Goal: Task Accomplishment & Management: Use online tool/utility

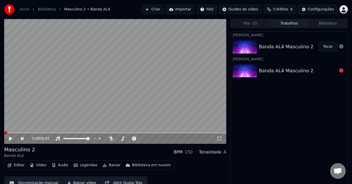
click at [8, 138] on div "0:00 / 8:01" at bounding box center [115, 138] width 218 height 5
click at [10, 138] on icon at bounding box center [10, 139] width 3 height 4
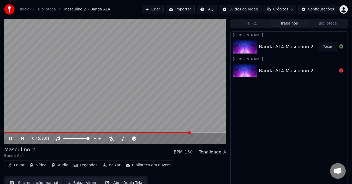
click at [191, 133] on span at bounding box center [115, 132] width 222 height 1
click at [11, 140] on icon at bounding box center [14, 138] width 12 height 4
click at [17, 165] on button "Editar" at bounding box center [15, 164] width 21 height 7
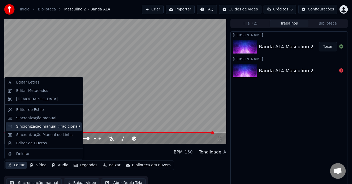
click at [50, 126] on div "Sincronização manual (Tradicional)" at bounding box center [48, 126] width 64 height 5
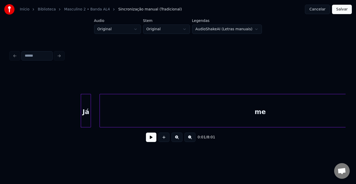
click at [152, 141] on button at bounding box center [151, 136] width 10 height 9
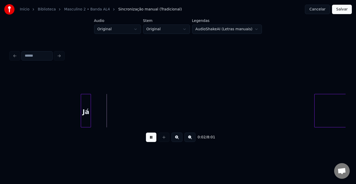
click at [316, 107] on div at bounding box center [316, 110] width 2 height 33
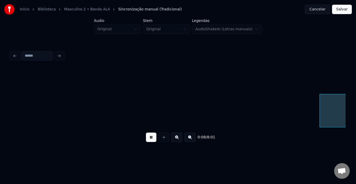
scroll to position [0, 336]
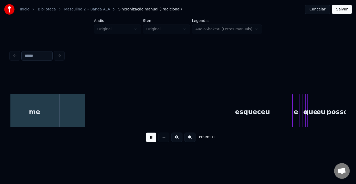
click at [149, 137] on button at bounding box center [151, 136] width 10 height 9
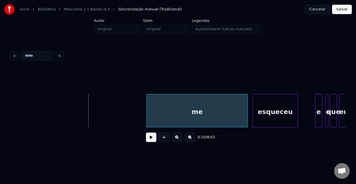
click at [187, 107] on div "me" at bounding box center [197, 111] width 101 height 35
click at [257, 110] on div at bounding box center [258, 110] width 2 height 33
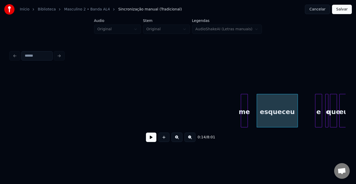
click at [242, 106] on div at bounding box center [242, 110] width 2 height 33
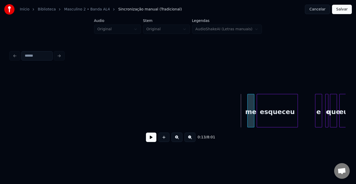
click at [249, 106] on div "me" at bounding box center [251, 111] width 7 height 35
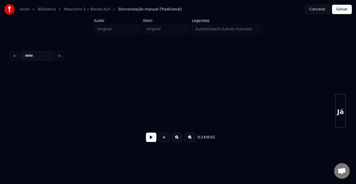
scroll to position [0, 18]
click at [352, 98] on div "Início Biblioteca Masculino 2 • Banda AL4 Sincronização manual (Tradicional) Ca…" at bounding box center [178, 76] width 356 height 153
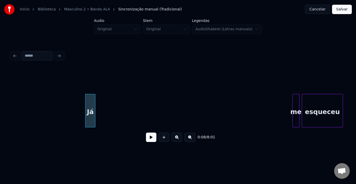
scroll to position [0, 279]
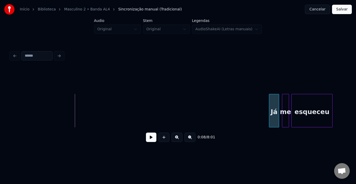
click at [274, 103] on div "Já" at bounding box center [274, 111] width 10 height 35
click at [150, 139] on button at bounding box center [151, 136] width 10 height 9
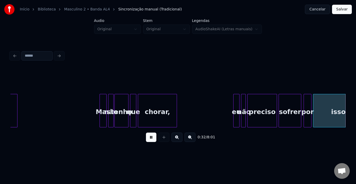
scroll to position [0, 1286]
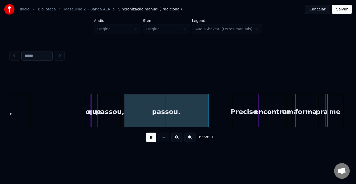
click at [150, 139] on button at bounding box center [151, 136] width 10 height 9
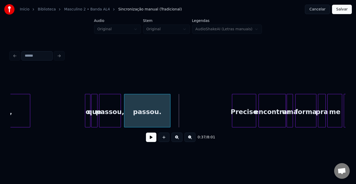
click at [169, 109] on div at bounding box center [170, 110] width 2 height 33
click at [145, 139] on div "0:35 / 8:01" at bounding box center [178, 136] width 327 height 11
click at [153, 141] on button at bounding box center [151, 136] width 10 height 9
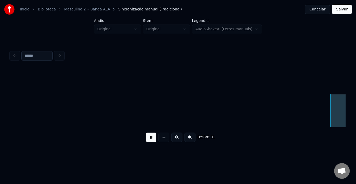
scroll to position [0, 2293]
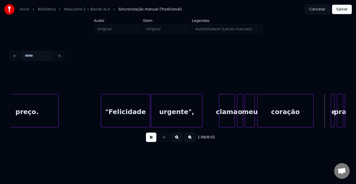
click at [153, 141] on button at bounding box center [151, 136] width 10 height 9
click at [122, 118] on div ""Felicidade" at bounding box center [125, 111] width 49 height 35
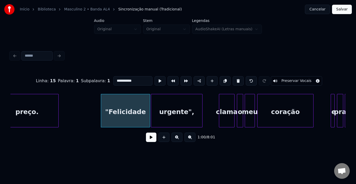
drag, startPoint x: 114, startPoint y: 79, endPoint x: 92, endPoint y: 80, distance: 21.4
click at [92, 80] on div "**********" at bounding box center [177, 81] width 335 height 26
click at [182, 111] on div "urgente"," at bounding box center [176, 111] width 51 height 35
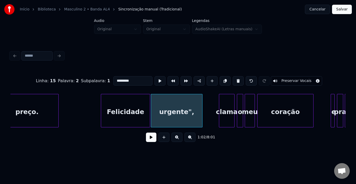
click at [126, 78] on input "*********" at bounding box center [132, 80] width 39 height 9
type input "********"
click at [152, 141] on button at bounding box center [151, 136] width 10 height 9
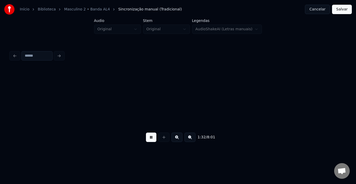
scroll to position [0, 3635]
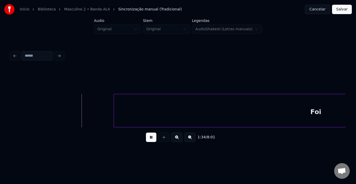
click at [151, 138] on button at bounding box center [151, 136] width 10 height 9
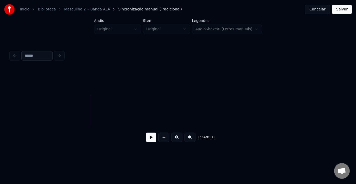
click at [349, 106] on div "Início Biblioteca Masculino 2 • Banda AL4 Sincronização manual (Tradicional) Ca…" at bounding box center [178, 76] width 356 height 153
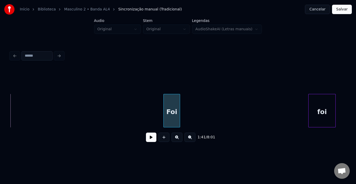
click at [165, 105] on div at bounding box center [165, 110] width 2 height 33
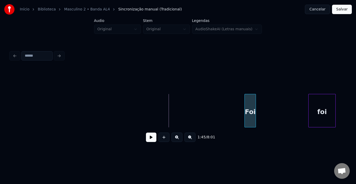
click at [251, 98] on div "Foi" at bounding box center [250, 111] width 11 height 35
drag, startPoint x: 220, startPoint y: 106, endPoint x: 209, endPoint y: 111, distance: 11.7
click at [149, 138] on button at bounding box center [151, 136] width 10 height 9
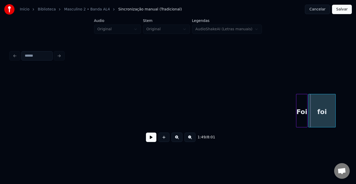
click at [300, 101] on div "Foi" at bounding box center [302, 111] width 11 height 35
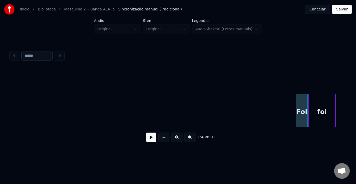
click at [313, 106] on div "foi" at bounding box center [322, 111] width 27 height 35
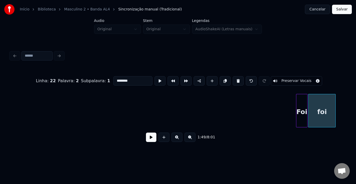
type input "***"
click at [318, 106] on div at bounding box center [318, 110] width 2 height 33
click at [307, 102] on div "Foi" at bounding box center [309, 111] width 11 height 35
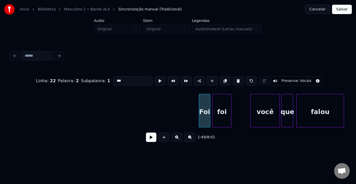
scroll to position [0, 4088]
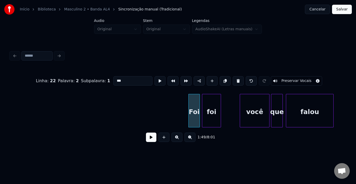
click at [151, 141] on button at bounding box center [151, 136] width 10 height 9
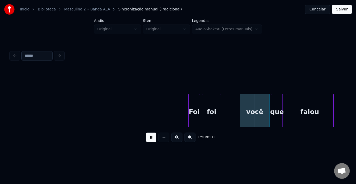
click at [151, 141] on button at bounding box center [151, 136] width 10 height 9
click at [225, 101] on div "foi" at bounding box center [228, 111] width 19 height 35
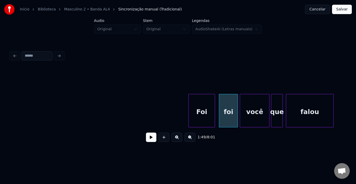
click at [214, 105] on div at bounding box center [214, 110] width 2 height 33
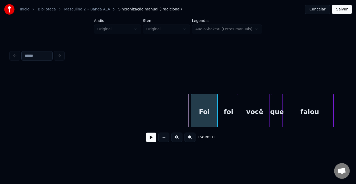
click at [201, 105] on div "Foi" at bounding box center [204, 111] width 26 height 35
click at [152, 138] on button at bounding box center [151, 136] width 10 height 9
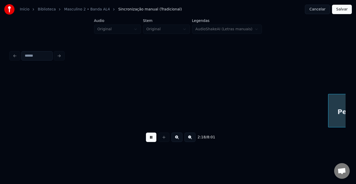
scroll to position [0, 5431]
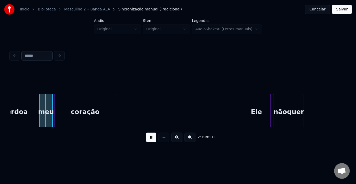
click at [149, 138] on button at bounding box center [151, 136] width 10 height 9
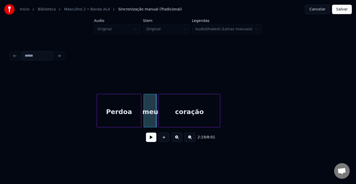
scroll to position [0, 5316]
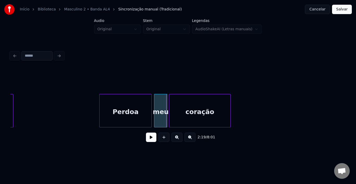
click at [100, 106] on div at bounding box center [101, 110] width 2 height 33
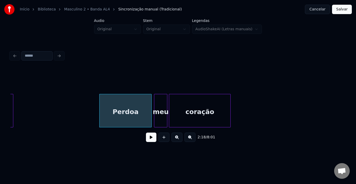
click at [154, 138] on button at bounding box center [151, 136] width 10 height 9
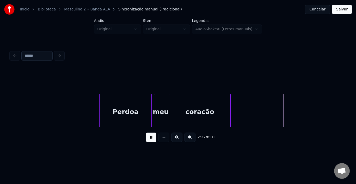
click at [153, 138] on button at bounding box center [151, 136] width 10 height 9
click at [106, 100] on div at bounding box center [107, 110] width 2 height 33
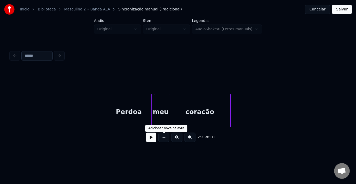
click at [152, 139] on button at bounding box center [151, 136] width 10 height 9
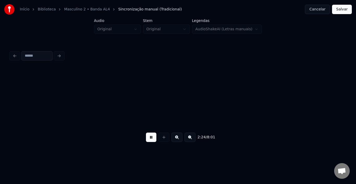
scroll to position [0, 5653]
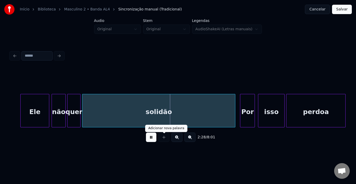
click at [154, 140] on button at bounding box center [151, 136] width 10 height 9
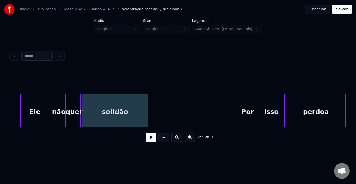
click at [146, 108] on div at bounding box center [147, 110] width 2 height 33
click at [241, 109] on div at bounding box center [241, 110] width 2 height 33
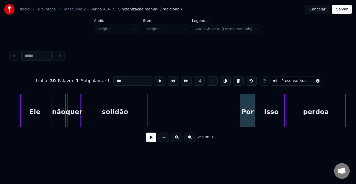
type input "***"
click at [153, 141] on button at bounding box center [151, 136] width 10 height 9
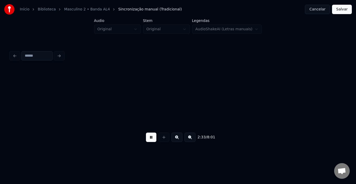
scroll to position [0, 5989]
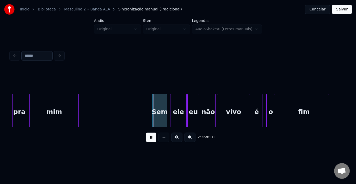
click at [153, 141] on button at bounding box center [151, 136] width 10 height 9
click at [146, 106] on div at bounding box center [147, 110] width 2 height 33
click at [151, 142] on button at bounding box center [151, 136] width 10 height 9
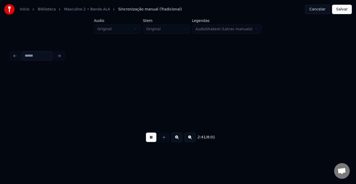
scroll to position [0, 6324]
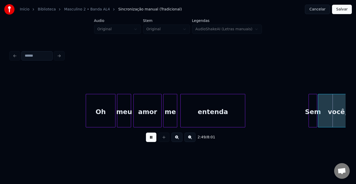
click at [151, 142] on button at bounding box center [151, 136] width 10 height 9
click at [304, 106] on div at bounding box center [305, 110] width 2 height 33
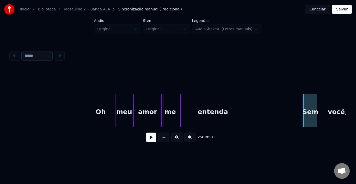
click at [149, 140] on button at bounding box center [151, 136] width 10 height 9
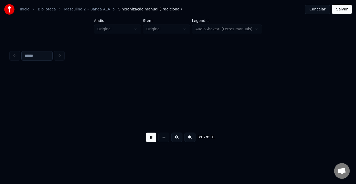
scroll to position [0, 7332]
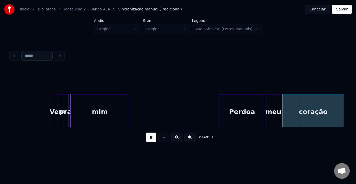
click at [150, 140] on button at bounding box center [151, 136] width 10 height 9
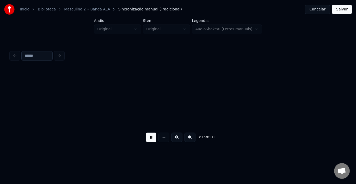
click at [150, 140] on button at bounding box center [151, 136] width 10 height 9
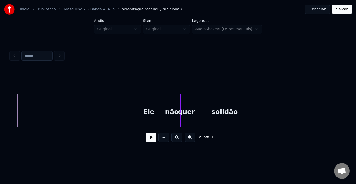
click at [150, 140] on button at bounding box center [151, 136] width 10 height 9
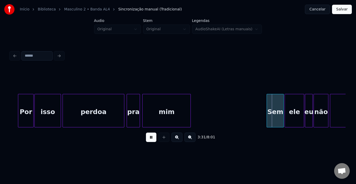
click at [150, 140] on button at bounding box center [151, 136] width 10 height 9
click at [262, 105] on div at bounding box center [263, 110] width 2 height 33
click at [152, 140] on button at bounding box center [151, 136] width 10 height 9
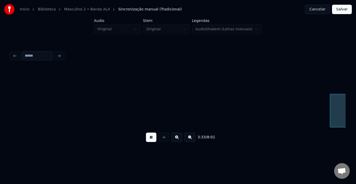
scroll to position [0, 8339]
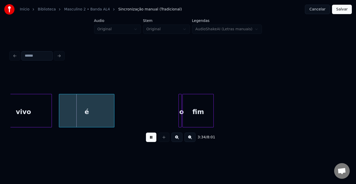
click at [152, 140] on button at bounding box center [151, 136] width 10 height 9
click at [45, 112] on div at bounding box center [45, 110] width 2 height 33
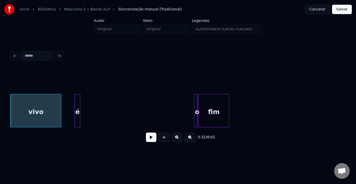
click at [79, 111] on div at bounding box center [79, 110] width 2 height 33
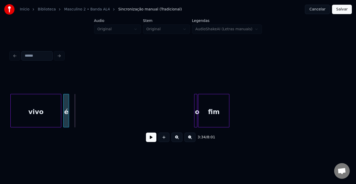
click at [67, 105] on div "é" at bounding box center [66, 111] width 5 height 35
click at [21, 114] on div "vivo" at bounding box center [36, 111] width 50 height 35
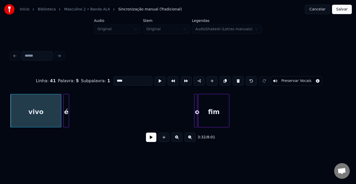
click at [151, 140] on button at bounding box center [151, 136] width 10 height 9
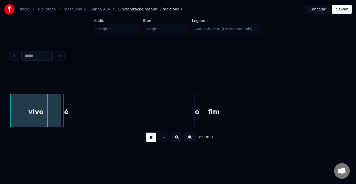
click at [151, 139] on button at bounding box center [151, 136] width 10 height 9
click at [50, 111] on div at bounding box center [50, 110] width 2 height 33
click at [56, 101] on div "é" at bounding box center [54, 111] width 5 height 35
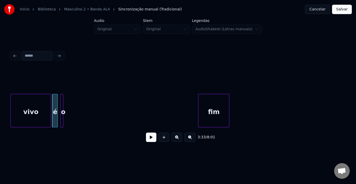
click at [64, 103] on div "o" at bounding box center [63, 111] width 5 height 35
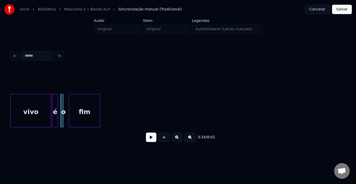
click at [78, 104] on div "fim" at bounding box center [84, 111] width 31 height 35
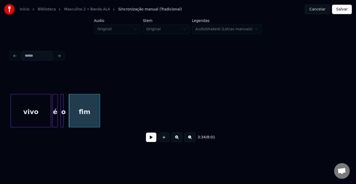
click at [27, 112] on div "vivo" at bounding box center [31, 111] width 40 height 35
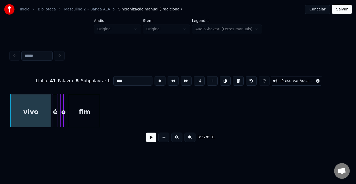
click at [150, 138] on button at bounding box center [151, 136] width 10 height 9
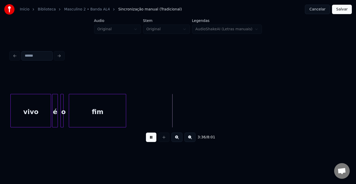
click at [126, 108] on div at bounding box center [125, 110] width 2 height 33
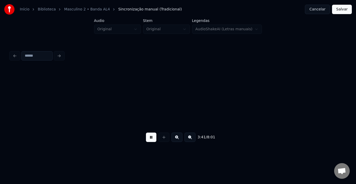
scroll to position [0, 8659]
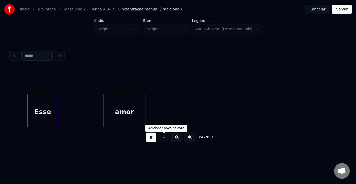
click at [154, 140] on button at bounding box center [151, 136] width 10 height 9
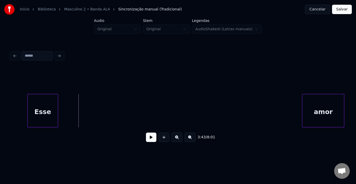
click at [314, 105] on div "amor" at bounding box center [324, 111] width 42 height 35
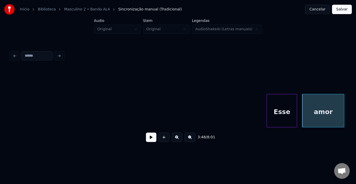
click at [282, 106] on div "Esse" at bounding box center [282, 111] width 30 height 35
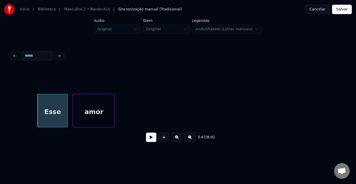
scroll to position [0, 8909]
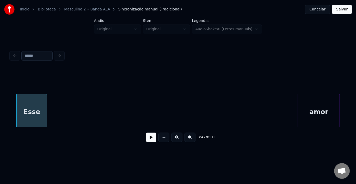
click at [312, 102] on div "amor" at bounding box center [319, 111] width 42 height 35
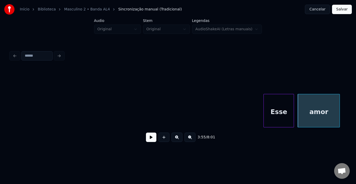
click at [274, 100] on div "Esse" at bounding box center [279, 111] width 30 height 35
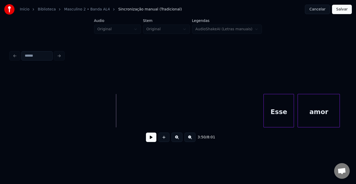
click at [148, 140] on button at bounding box center [151, 136] width 10 height 9
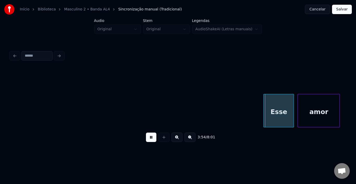
click at [148, 140] on button at bounding box center [151, 136] width 10 height 9
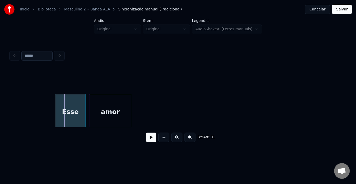
scroll to position [0, 9139]
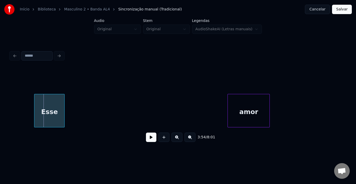
click at [260, 107] on div "amor" at bounding box center [249, 111] width 42 height 35
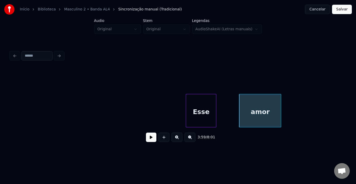
click at [207, 107] on div "Esse" at bounding box center [201, 111] width 30 height 35
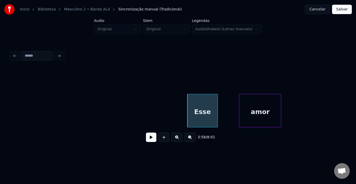
click at [65, 111] on div "Esse amor" at bounding box center [293, 110] width 18843 height 33
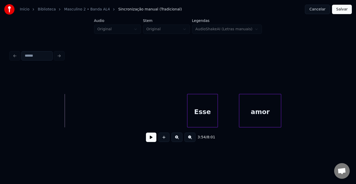
click at [150, 138] on button at bounding box center [151, 136] width 10 height 9
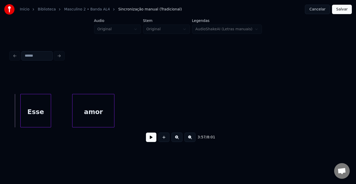
scroll to position [0, 9337]
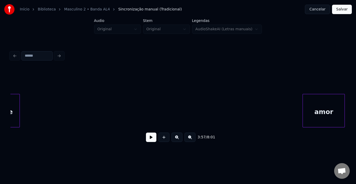
click at [323, 106] on div "amor" at bounding box center [324, 111] width 42 height 35
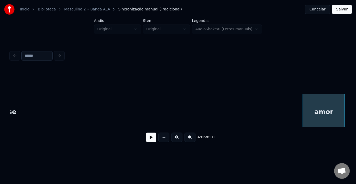
scroll to position [0, 9317]
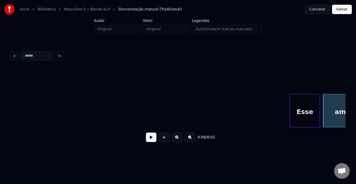
click at [292, 105] on div "Esse" at bounding box center [305, 111] width 30 height 35
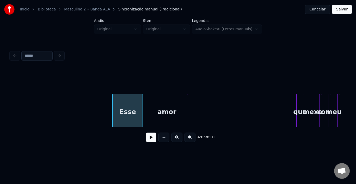
scroll to position [0, 9536]
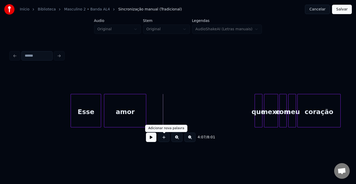
click at [148, 141] on button at bounding box center [151, 136] width 10 height 9
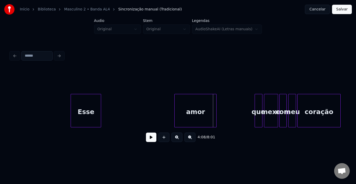
click at [194, 105] on div "amor" at bounding box center [196, 111] width 42 height 35
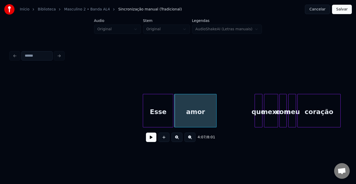
click at [160, 106] on div "Esse" at bounding box center [158, 111] width 30 height 35
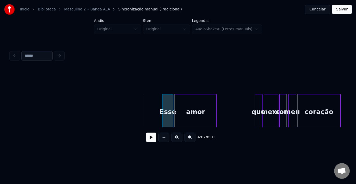
click at [164, 105] on div at bounding box center [163, 110] width 2 height 33
click at [151, 141] on button at bounding box center [151, 136] width 10 height 9
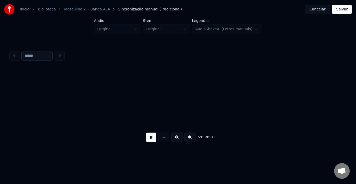
scroll to position [0, 11885]
click at [337, 107] on div at bounding box center [338, 110] width 2 height 33
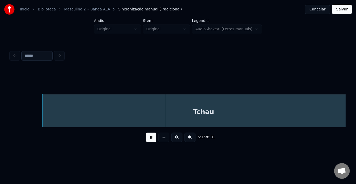
scroll to position [0, 12169]
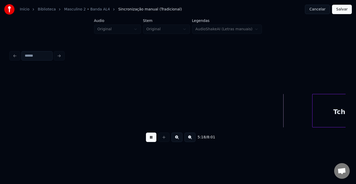
click at [313, 108] on div at bounding box center [314, 110] width 2 height 33
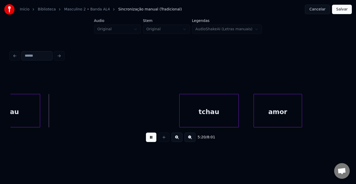
scroll to position [0, 12473]
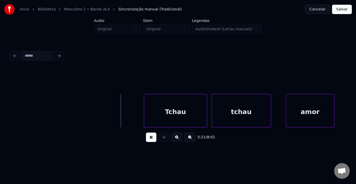
click at [149, 105] on div "Tchau" at bounding box center [175, 111] width 63 height 35
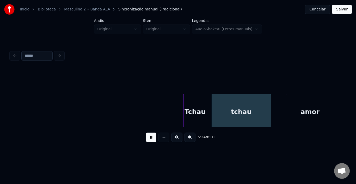
click at [184, 105] on div at bounding box center [185, 110] width 2 height 33
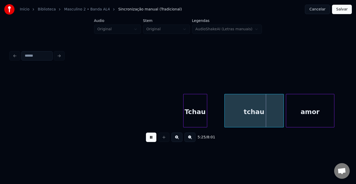
click at [248, 112] on div "tchau" at bounding box center [254, 111] width 59 height 35
click at [149, 138] on button at bounding box center [151, 136] width 10 height 9
click at [226, 107] on div "tchau" at bounding box center [255, 110] width 59 height 33
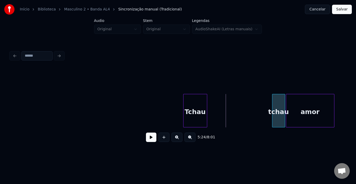
click at [273, 110] on div at bounding box center [274, 110] width 2 height 33
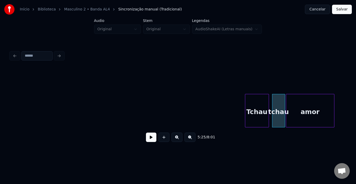
click at [256, 105] on div "Tchau" at bounding box center [256, 111] width 23 height 35
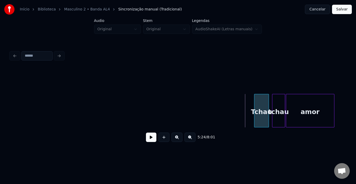
click at [256, 107] on div at bounding box center [256, 110] width 2 height 33
click at [153, 138] on button at bounding box center [151, 136] width 10 height 9
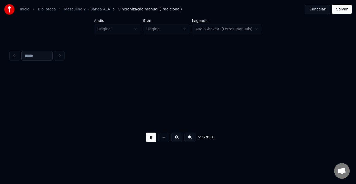
scroll to position [0, 12808]
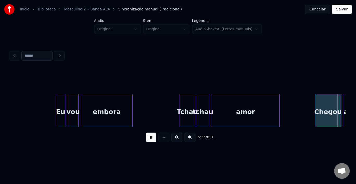
click at [153, 138] on button at bounding box center [151, 136] width 10 height 9
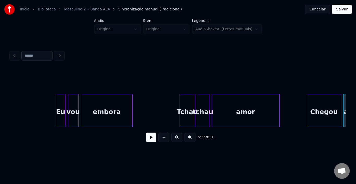
click at [307, 104] on div at bounding box center [308, 110] width 2 height 33
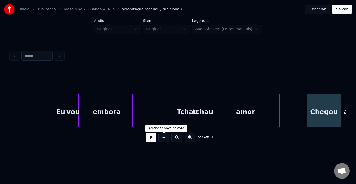
click at [155, 138] on button at bounding box center [151, 136] width 10 height 9
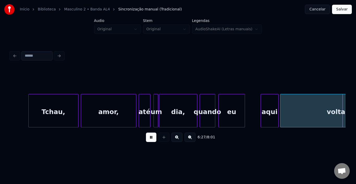
scroll to position [0, 15157]
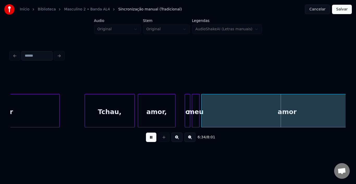
click at [152, 140] on button at bounding box center [151, 136] width 10 height 9
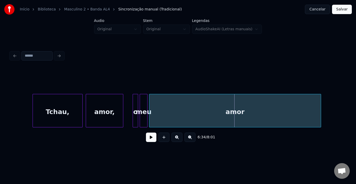
scroll to position [0, 15262]
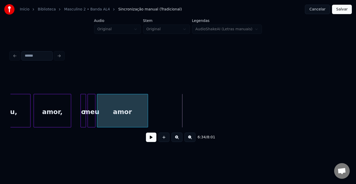
click at [147, 110] on div at bounding box center [147, 110] width 2 height 33
click at [123, 107] on div "amor" at bounding box center [122, 111] width 51 height 35
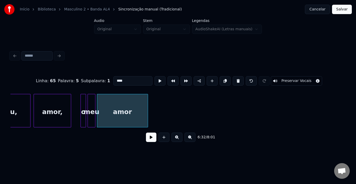
click at [158, 141] on div at bounding box center [164, 136] width 13 height 9
click at [154, 140] on button at bounding box center [151, 136] width 10 height 9
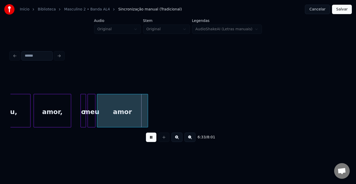
click at [154, 140] on button at bounding box center [151, 136] width 10 height 9
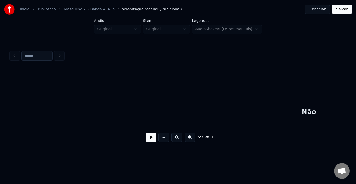
scroll to position [0, 15462]
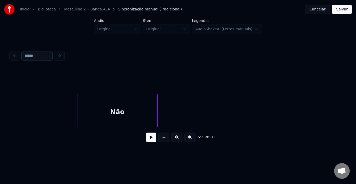
click at [120, 111] on div "Não" at bounding box center [117, 111] width 80 height 35
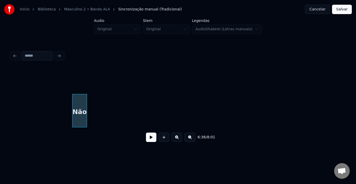
click at [86, 109] on div at bounding box center [86, 110] width 2 height 33
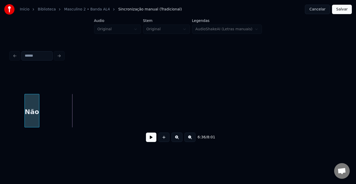
click at [33, 107] on div "Não" at bounding box center [32, 111] width 14 height 35
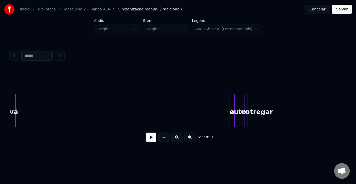
scroll to position [0, 15585]
click at [11, 106] on div "vá" at bounding box center [13, 111] width 5 height 35
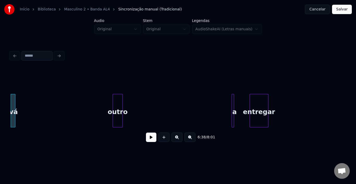
click at [113, 105] on div "outro" at bounding box center [118, 111] width 10 height 35
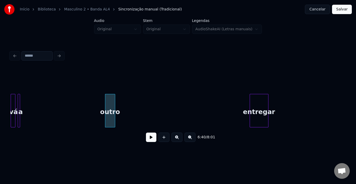
click at [21, 104] on div "a" at bounding box center [20, 111] width 5 height 35
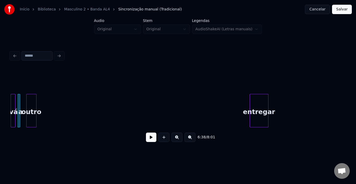
click at [28, 103] on div "outro" at bounding box center [32, 111] width 10 height 35
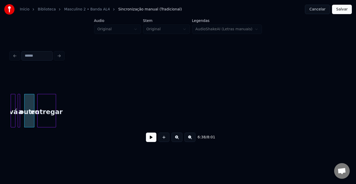
click at [49, 108] on div "entregar" at bounding box center [47, 111] width 18 height 35
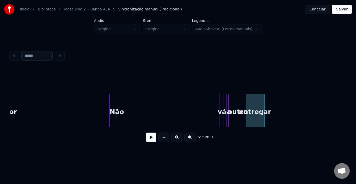
scroll to position [0, 15335]
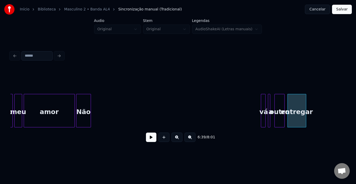
click at [83, 105] on div "Não" at bounding box center [83, 111] width 14 height 35
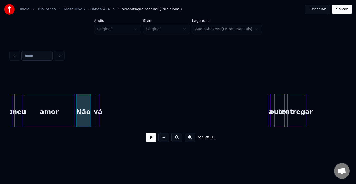
click at [97, 105] on div "vá" at bounding box center [97, 111] width 5 height 35
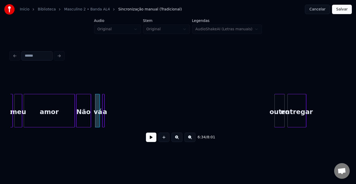
click at [104, 109] on div "a" at bounding box center [104, 111] width 5 height 35
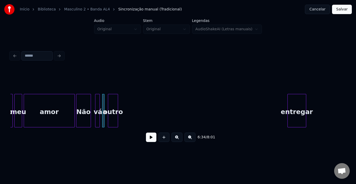
click at [110, 103] on div "outro" at bounding box center [113, 111] width 10 height 35
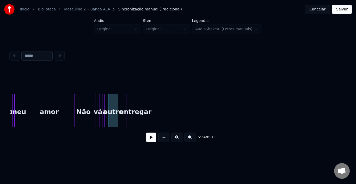
click at [140, 103] on div "entregar" at bounding box center [135, 111] width 18 height 35
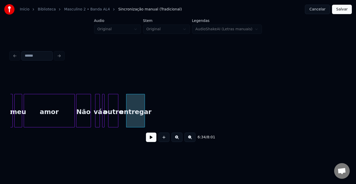
click at [40, 103] on div "amor" at bounding box center [49, 111] width 51 height 35
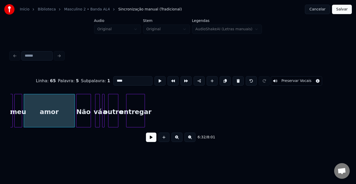
click at [152, 142] on button at bounding box center [151, 136] width 10 height 9
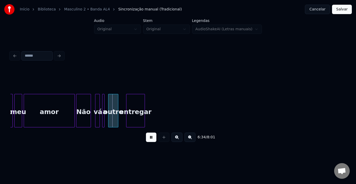
click at [152, 142] on button at bounding box center [151, 136] width 10 height 9
click at [64, 110] on div at bounding box center [65, 110] width 2 height 33
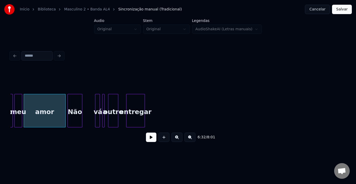
click at [71, 106] on div "Não" at bounding box center [75, 111] width 14 height 35
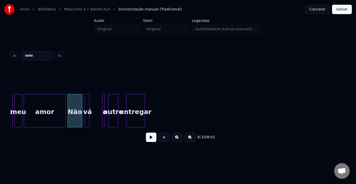
click at [87, 106] on div "vá" at bounding box center [87, 111] width 5 height 35
click at [56, 114] on div "amor" at bounding box center [44, 111] width 41 height 35
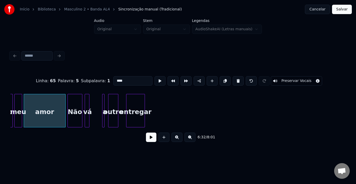
click at [150, 139] on button at bounding box center [151, 136] width 10 height 9
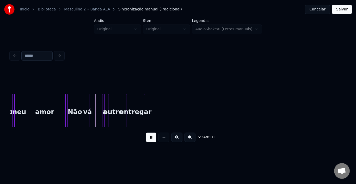
click at [150, 139] on button at bounding box center [151, 136] width 10 height 9
click at [100, 104] on div at bounding box center [101, 110] width 2 height 33
click at [96, 105] on div "a" at bounding box center [97, 111] width 5 height 35
click at [106, 104] on div "outro" at bounding box center [105, 111] width 10 height 35
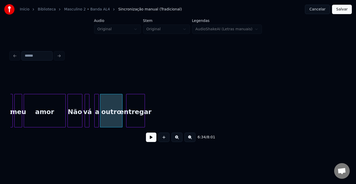
click at [122, 103] on div at bounding box center [122, 110] width 2 height 33
click at [148, 139] on button at bounding box center [151, 136] width 10 height 9
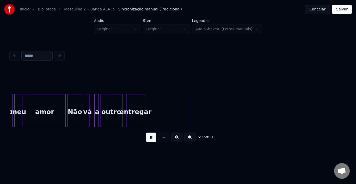
click at [148, 139] on button at bounding box center [151, 136] width 10 height 9
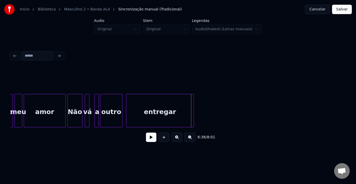
click at [193, 109] on div at bounding box center [193, 110] width 2 height 33
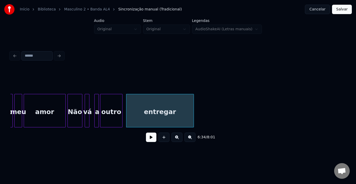
click at [153, 139] on button at bounding box center [151, 136] width 10 height 9
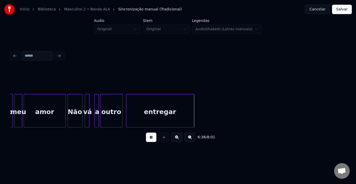
click at [153, 139] on button at bounding box center [151, 136] width 10 height 9
click at [148, 141] on button at bounding box center [151, 136] width 10 height 9
click at [155, 139] on button at bounding box center [151, 136] width 10 height 9
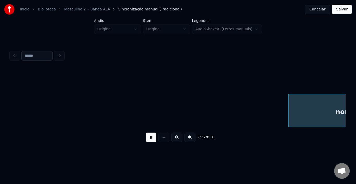
scroll to position [0, 17685]
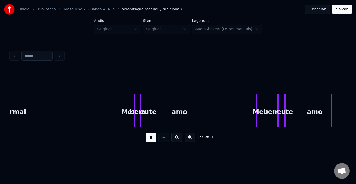
click at [146, 132] on button at bounding box center [151, 136] width 10 height 9
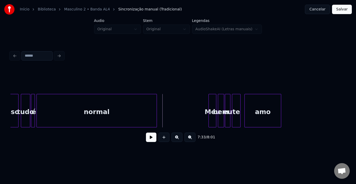
scroll to position [0, 17580]
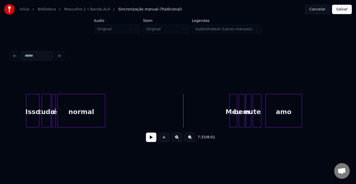
click at [105, 106] on div at bounding box center [105, 110] width 2 height 33
click at [153, 138] on button at bounding box center [151, 136] width 10 height 9
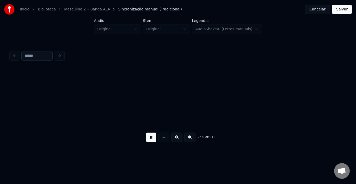
scroll to position [0, 17916]
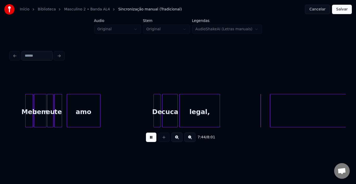
click at [153, 138] on button at bounding box center [151, 136] width 10 height 9
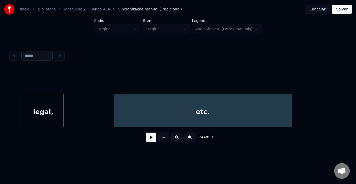
scroll to position [0, 18104]
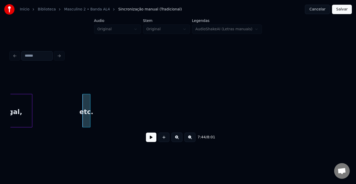
click at [90, 108] on div at bounding box center [90, 110] width 2 height 33
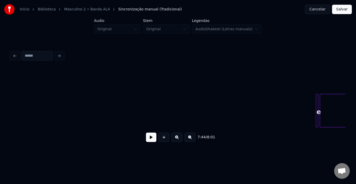
scroll to position [0, 18323]
click at [267, 104] on div "e" at bounding box center [266, 110] width 5 height 33
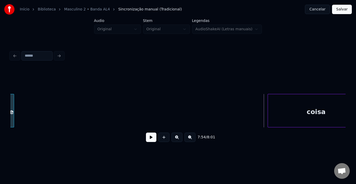
scroll to position [0, 18318]
click at [9, 103] on div "7:54 / 8:01" at bounding box center [178, 97] width 340 height 103
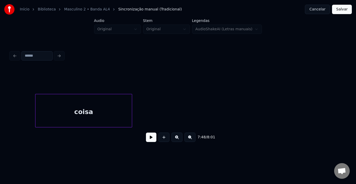
click at [77, 107] on div "coisa" at bounding box center [83, 111] width 96 height 35
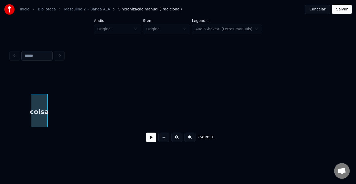
click at [47, 107] on div at bounding box center [47, 110] width 2 height 33
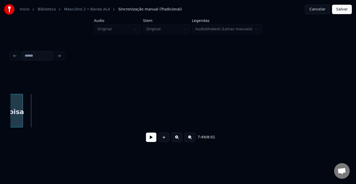
scroll to position [0, 18334]
click at [17, 105] on div "coisa" at bounding box center [21, 111] width 16 height 35
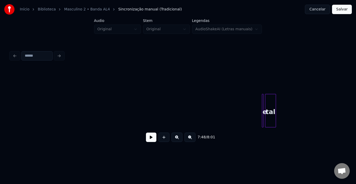
scroll to position [0, 18438]
click at [255, 104] on div at bounding box center [256, 110] width 2 height 33
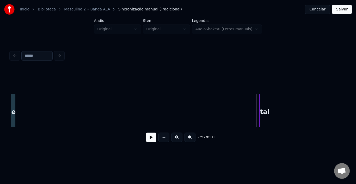
scroll to position [0, 18430]
click at [5, 105] on div "Início Biblioteca Masculino 2 • Banda AL4 Sincronização manual (Tradicional) Ca…" at bounding box center [178, 76] width 356 height 153
click at [47, 106] on div "tal" at bounding box center [49, 111] width 10 height 35
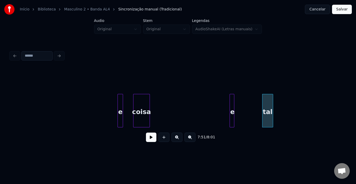
scroll to position [0, 18180]
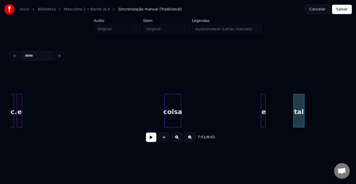
click at [20, 105] on div "e" at bounding box center [19, 111] width 5 height 35
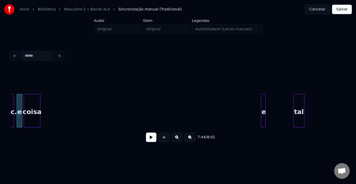
click at [33, 107] on div "coisa" at bounding box center [32, 111] width 16 height 35
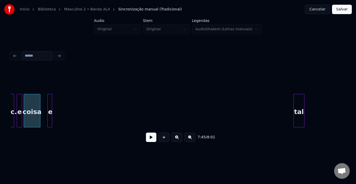
click at [50, 103] on div "e" at bounding box center [50, 111] width 5 height 35
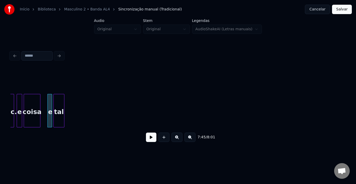
click at [59, 105] on div "tal" at bounding box center [59, 111] width 10 height 35
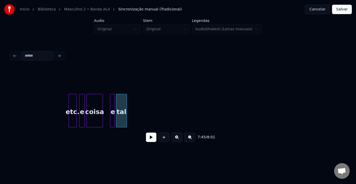
scroll to position [0, 18097]
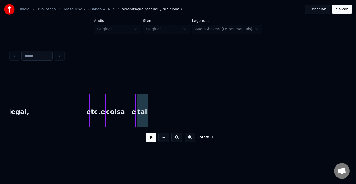
click at [151, 140] on button at bounding box center [151, 136] width 10 height 9
click at [150, 142] on button at bounding box center [151, 136] width 10 height 9
click at [158, 107] on div "tal" at bounding box center [158, 111] width 10 height 35
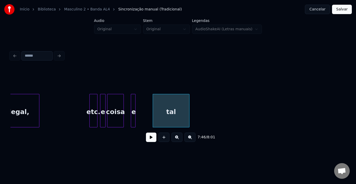
click at [189, 104] on div at bounding box center [189, 110] width 2 height 33
click at [146, 103] on div "e" at bounding box center [145, 111] width 5 height 35
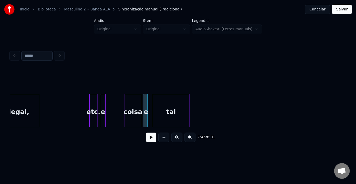
click at [133, 103] on div "coisa" at bounding box center [133, 111] width 16 height 35
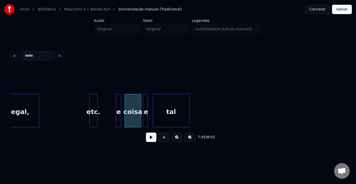
click at [118, 104] on div "e" at bounding box center [118, 111] width 5 height 35
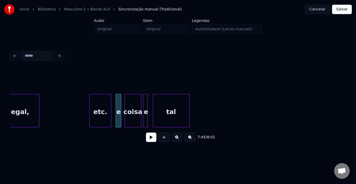
click at [110, 105] on div at bounding box center [111, 110] width 2 height 33
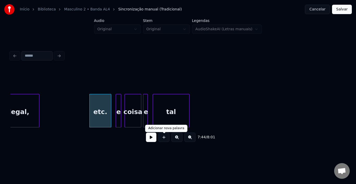
click at [149, 140] on button at bounding box center [151, 136] width 10 height 9
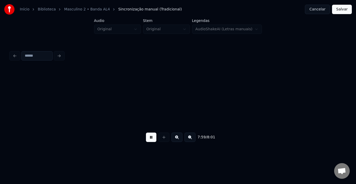
scroll to position [0, 18508]
click at [345, 7] on button "Salvar" at bounding box center [342, 9] width 20 height 9
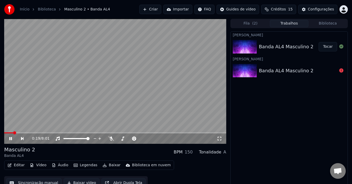
click at [73, 181] on button "Baixar vídeo" at bounding box center [82, 182] width 36 height 9
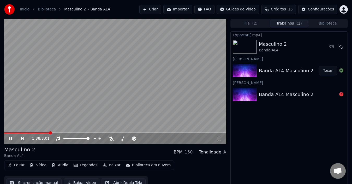
click at [10, 139] on icon at bounding box center [10, 138] width 3 height 3
click at [161, 9] on button "Criar" at bounding box center [150, 9] width 22 height 9
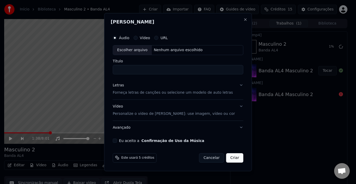
click at [144, 51] on div "Escolher arquivo" at bounding box center [132, 49] width 39 height 9
type input "**********"
